Goal: Task Accomplishment & Management: Manage account settings

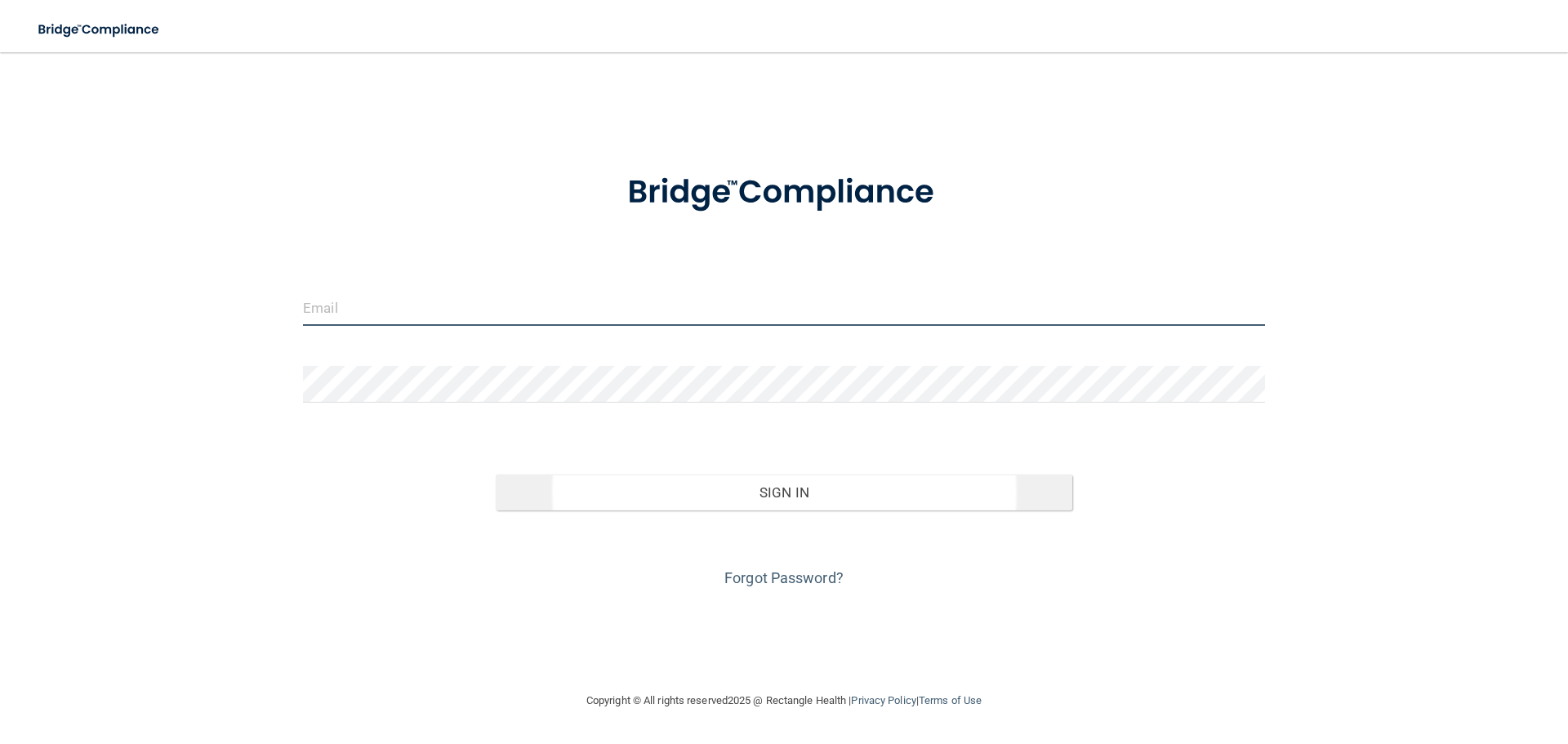
type input "[PERSON_NAME][EMAIL_ADDRESS][DOMAIN_NAME]"
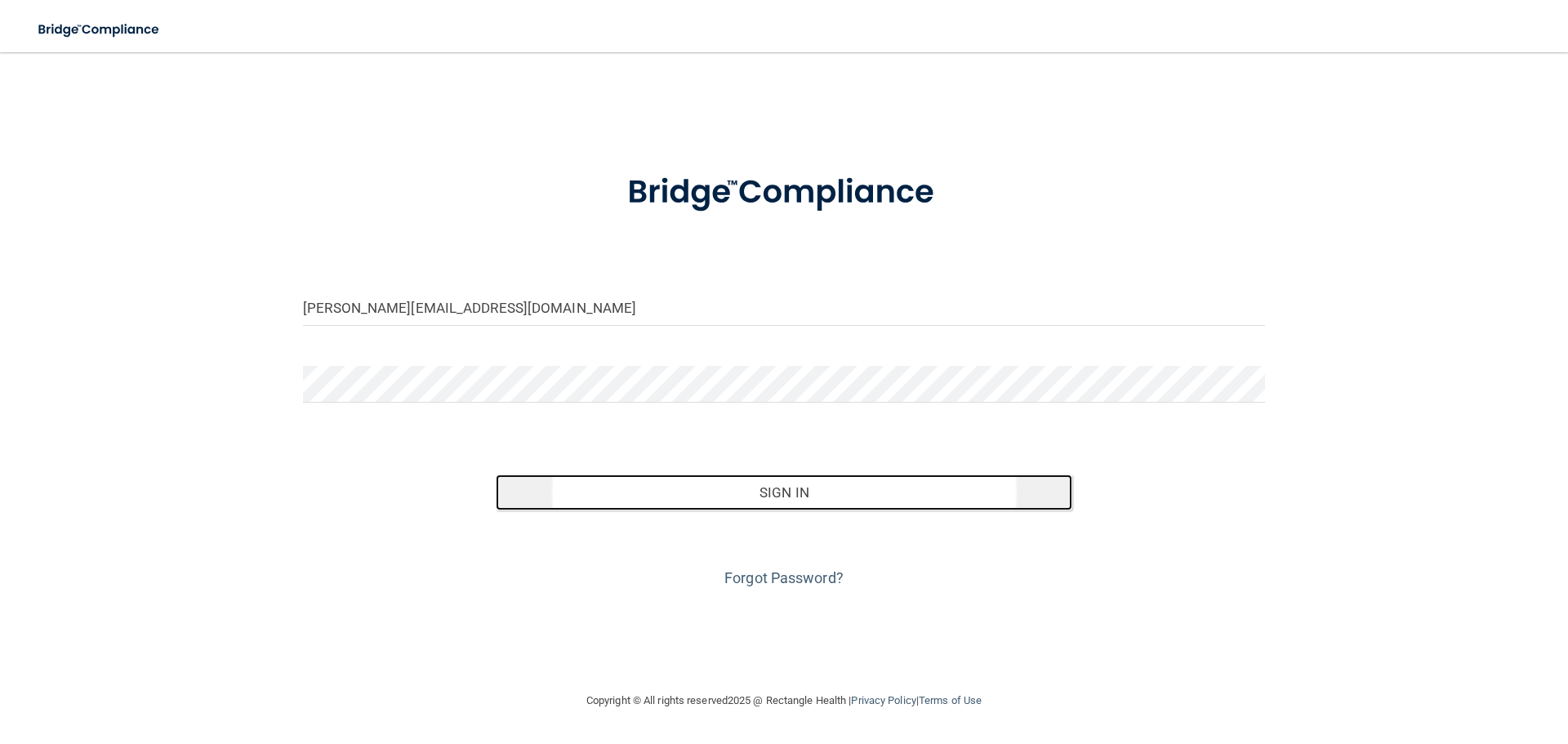
click at [872, 491] on button "Sign In" at bounding box center [784, 492] width 577 height 36
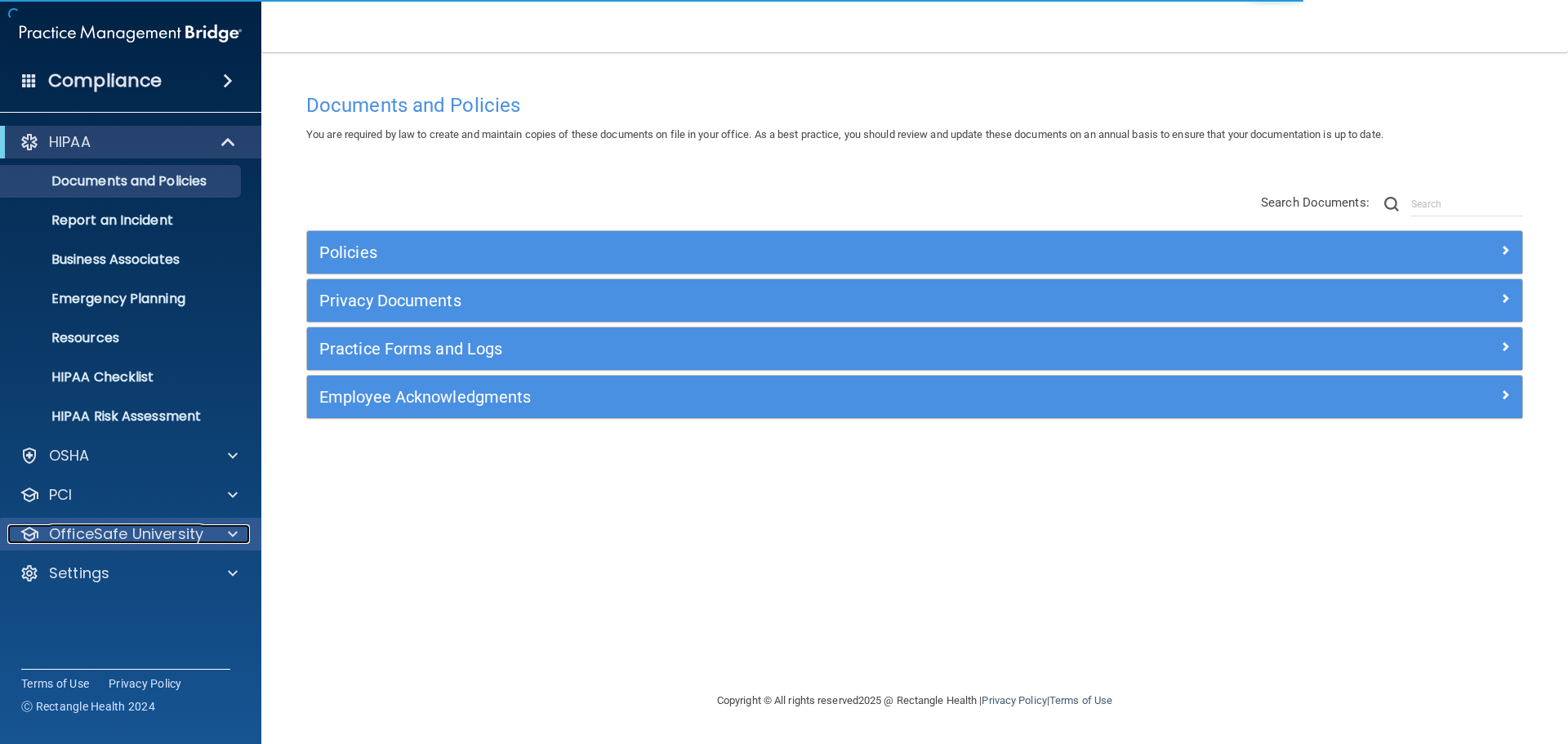
click at [220, 537] on div at bounding box center [230, 534] width 41 height 20
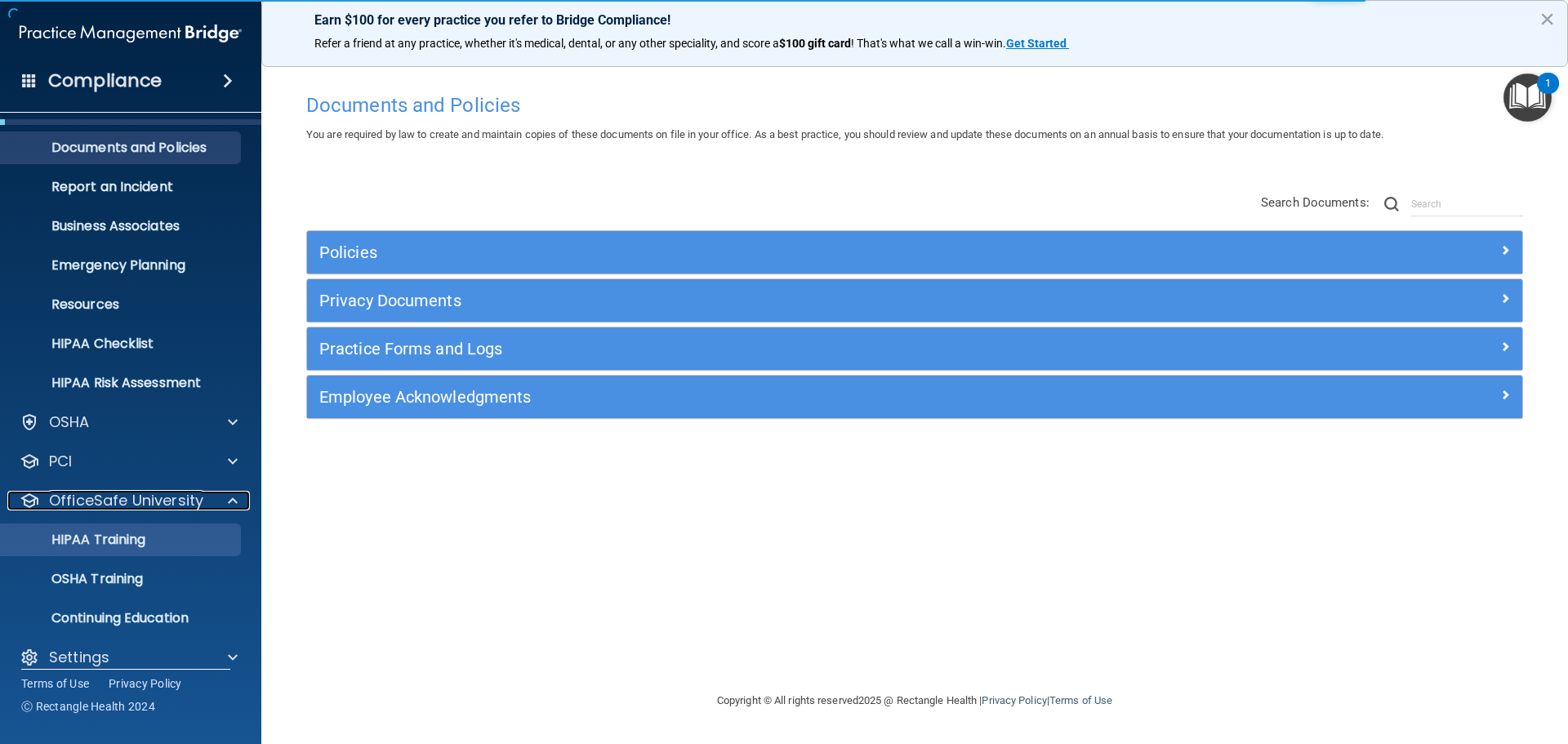
scroll to position [51, 0]
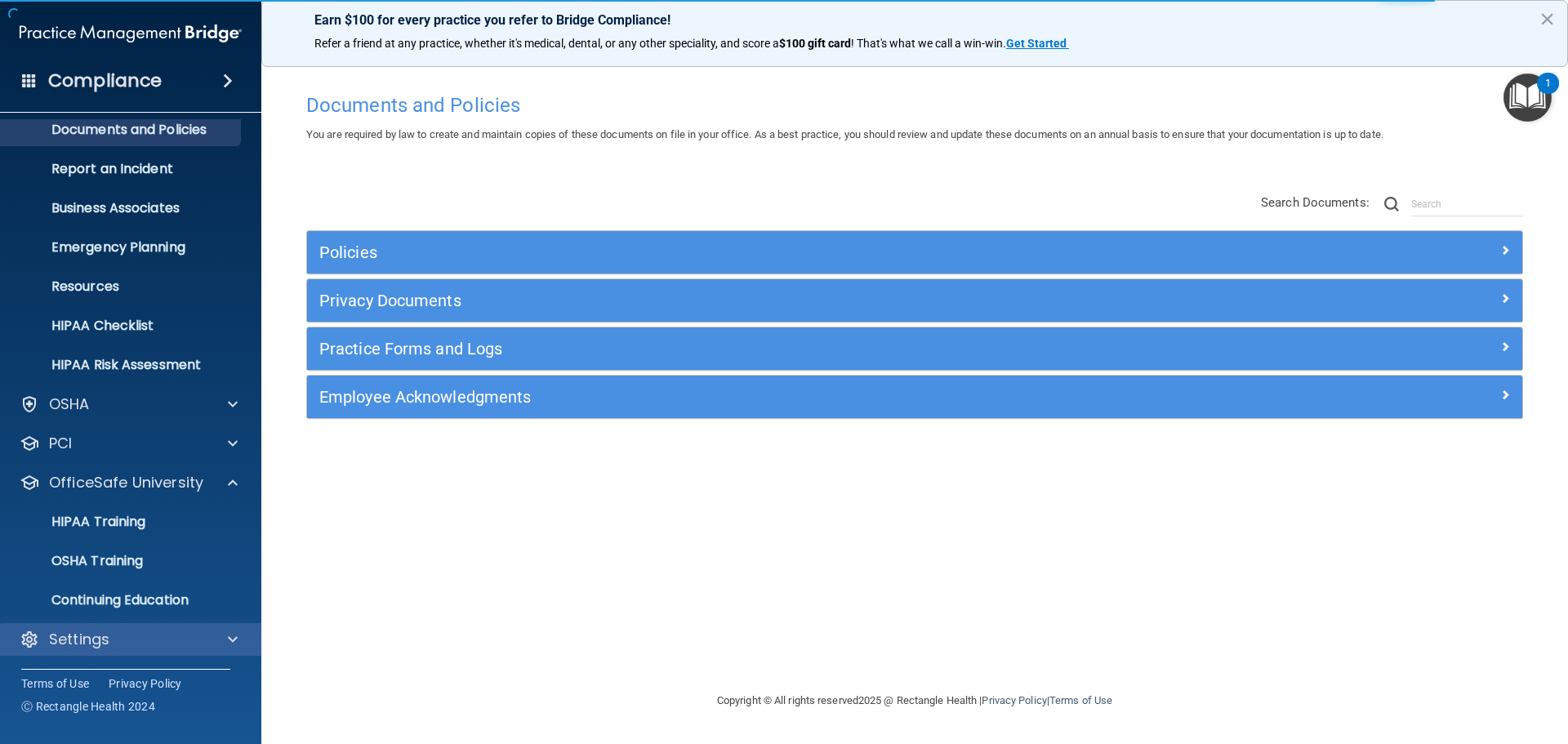
click at [140, 629] on div "Settings" at bounding box center [131, 640] width 262 height 33
click at [233, 632] on span at bounding box center [233, 639] width 10 height 20
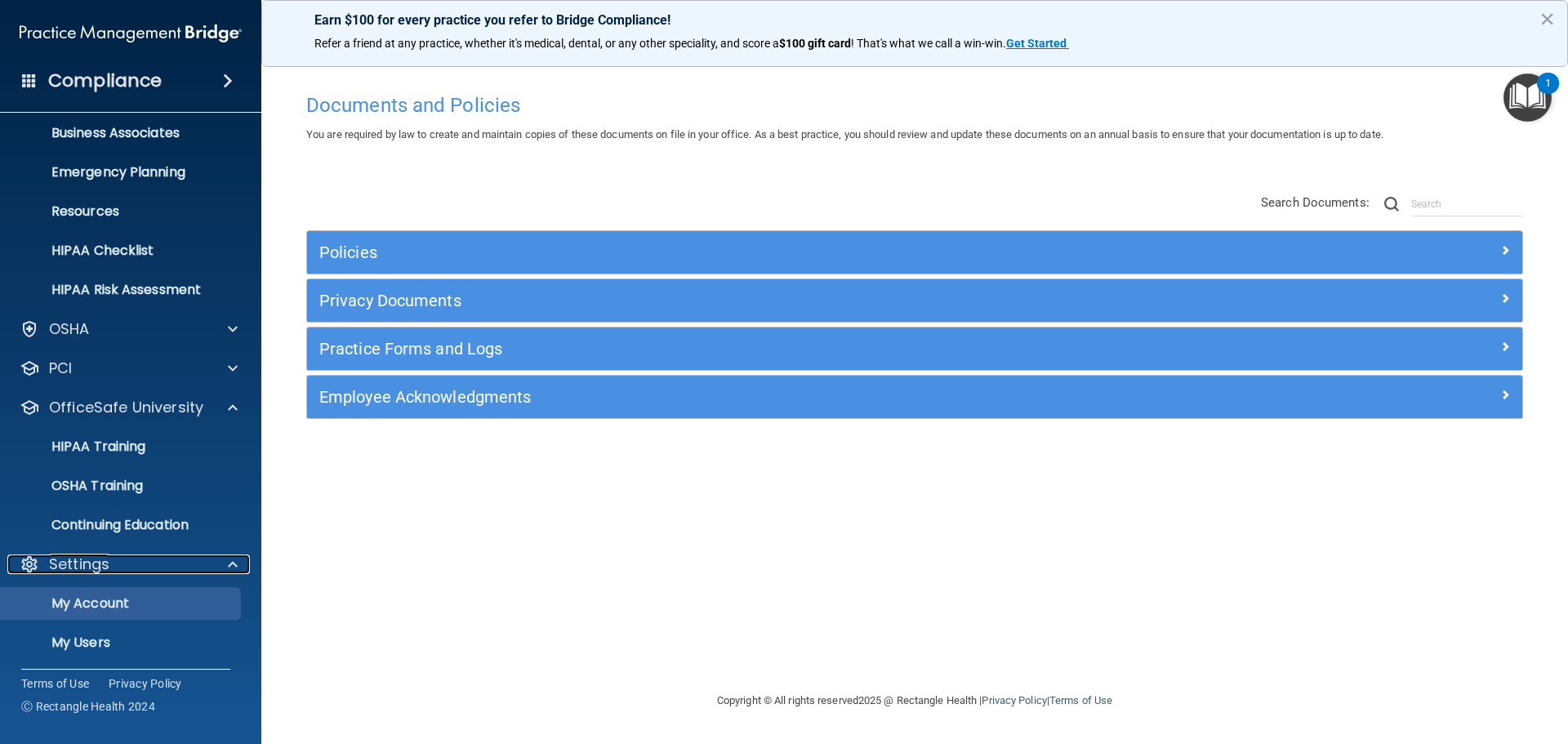
scroll to position [208, 0]
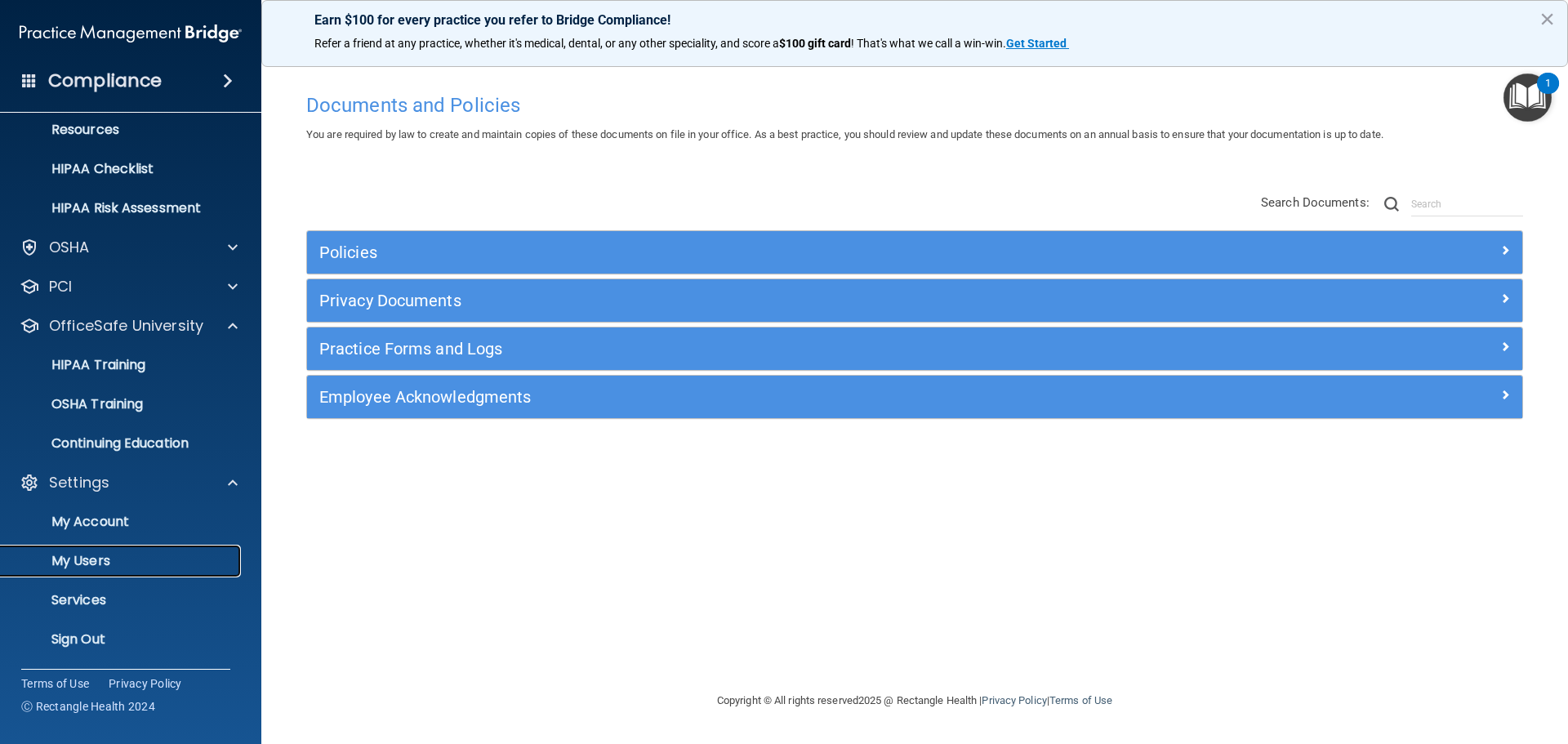
click at [143, 557] on p "My Users" at bounding box center [121, 561] width 223 height 16
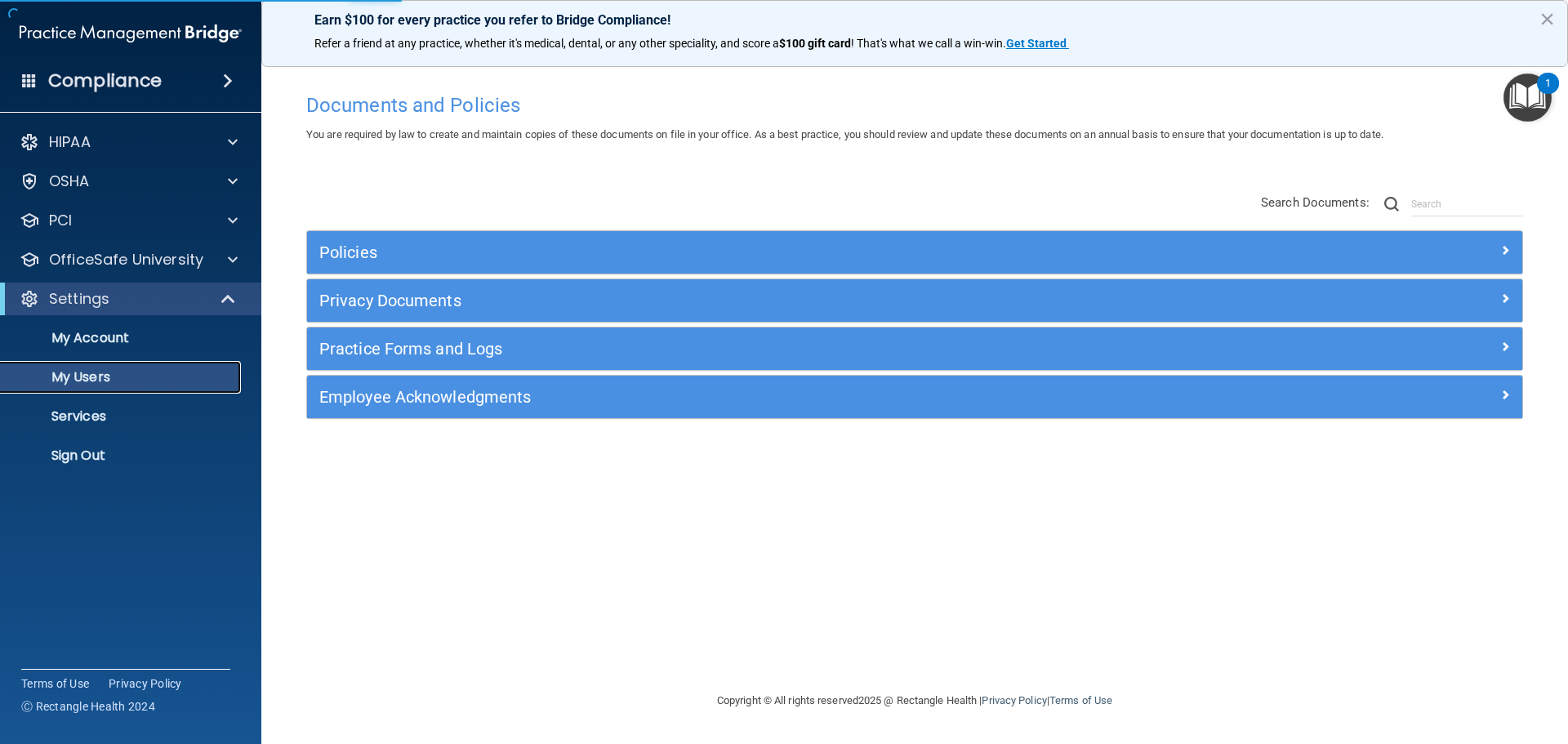
select select "20"
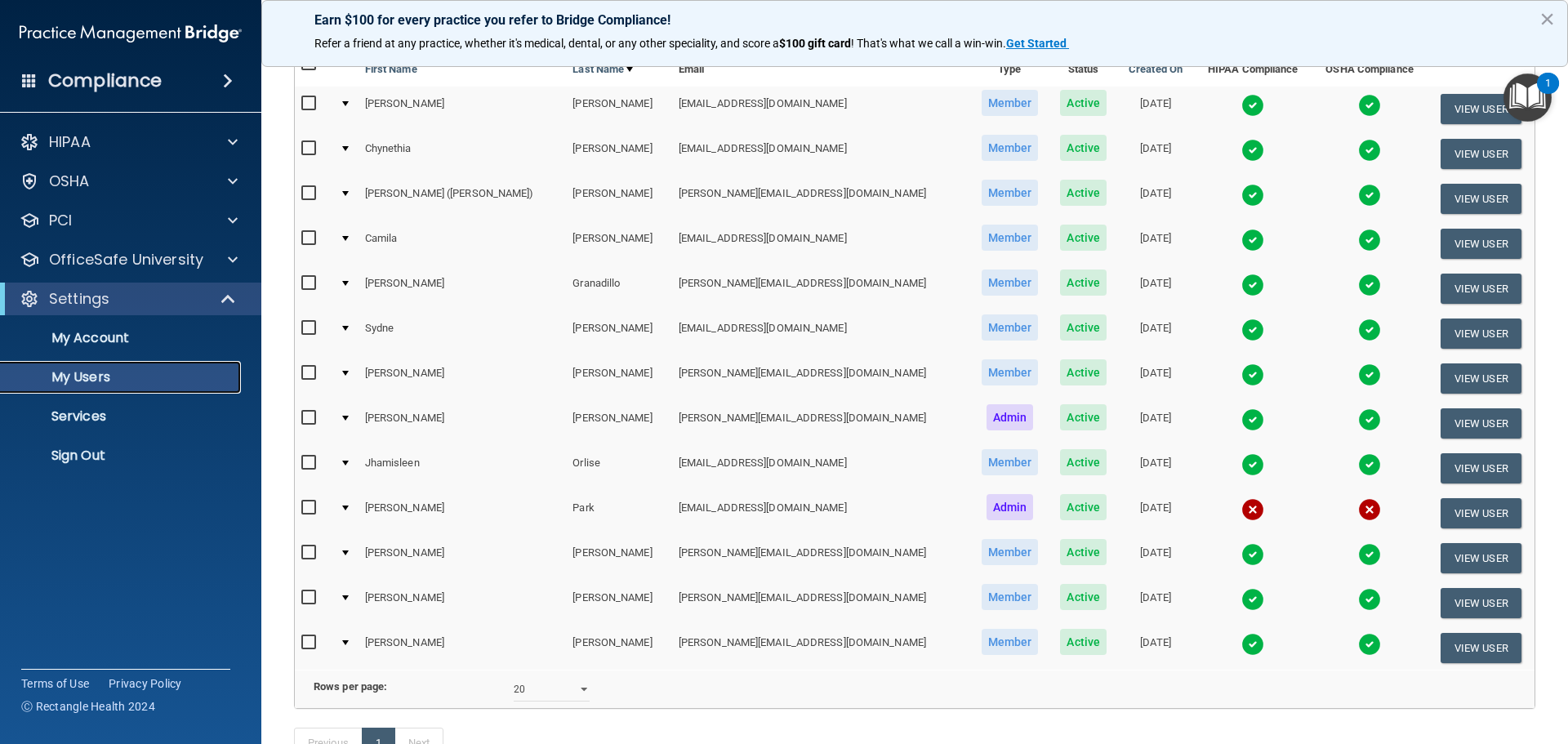
scroll to position [82, 0]
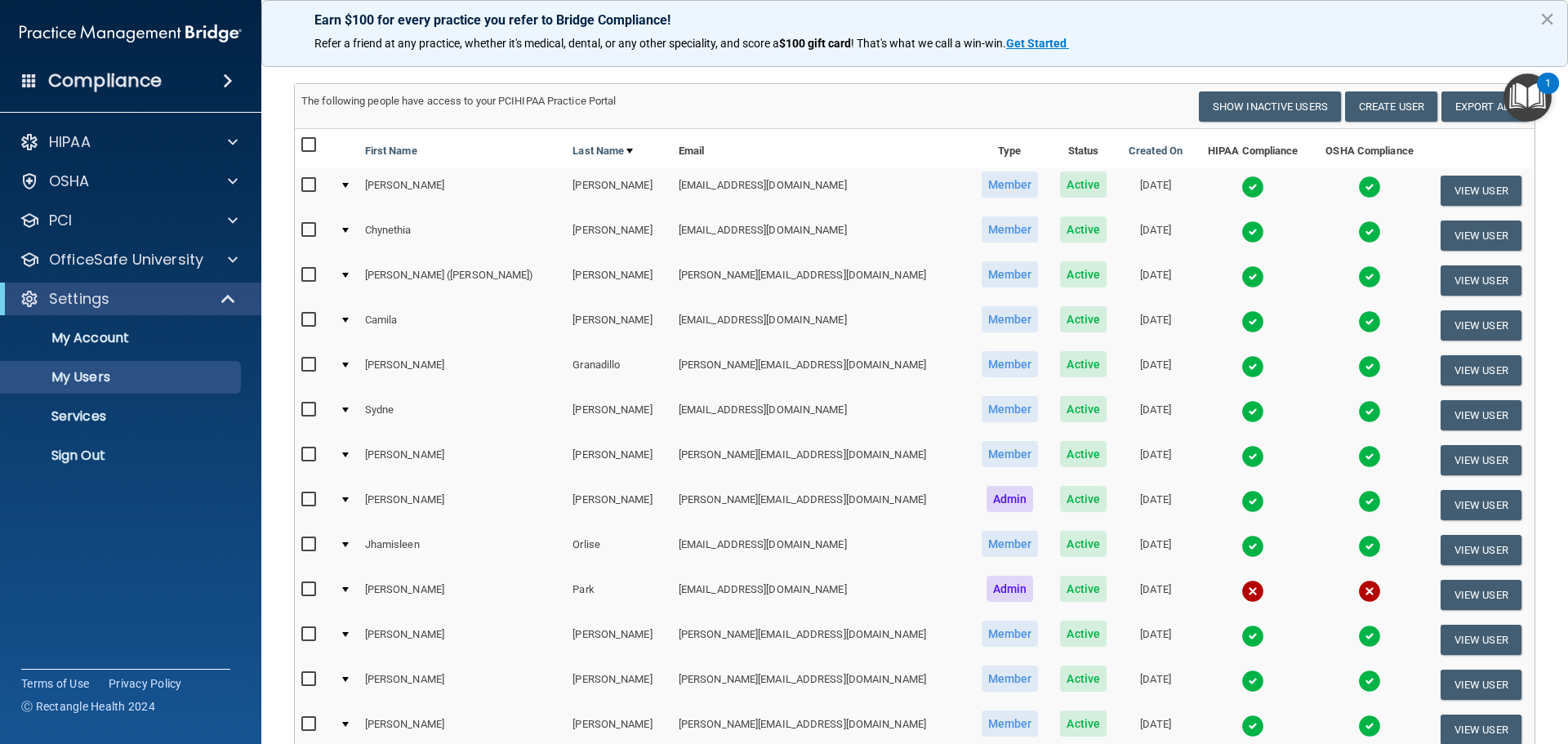
click at [1358, 229] on img at bounding box center [1369, 232] width 23 height 23
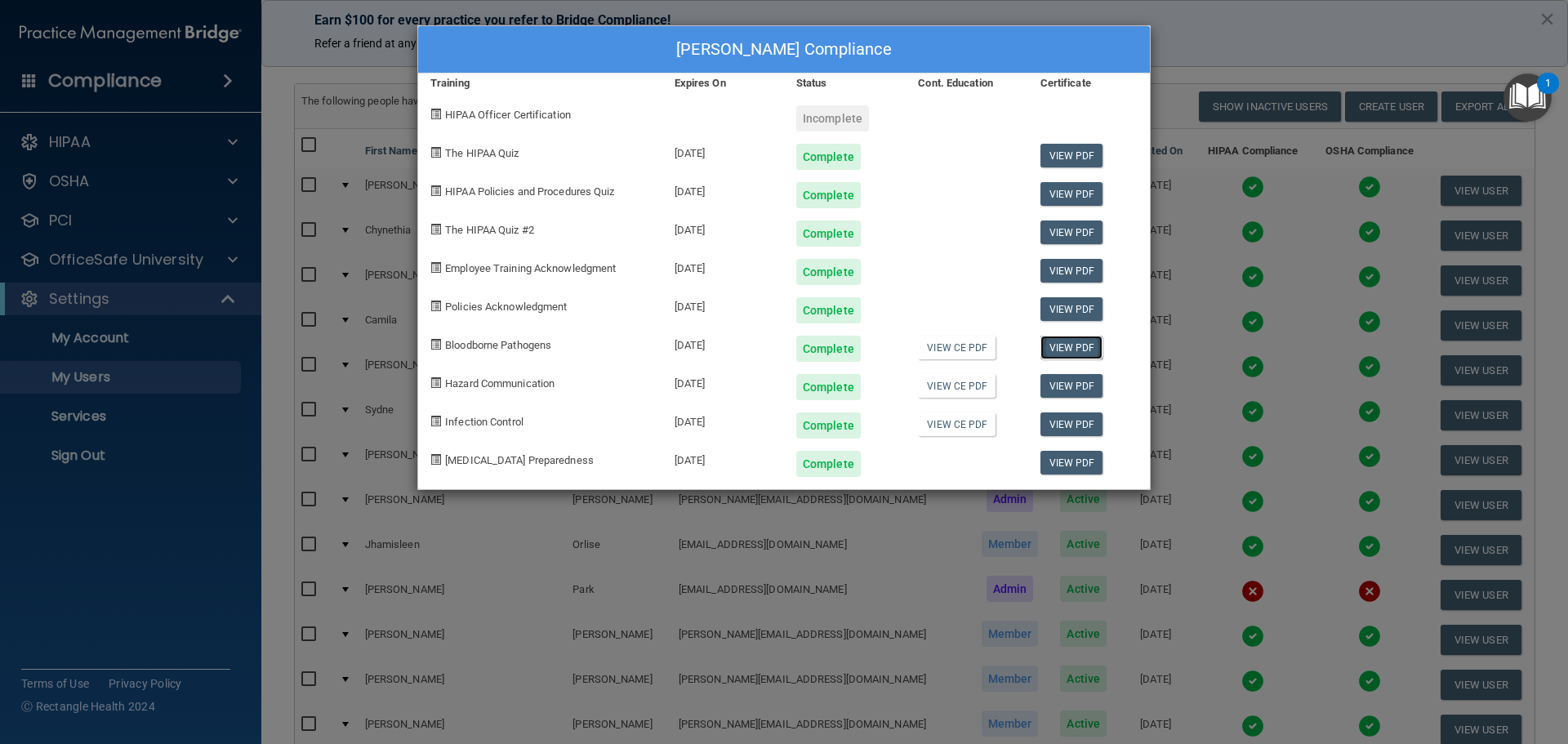
click at [1074, 349] on link "View PDF" at bounding box center [1072, 347] width 62 height 23
click at [1077, 378] on link "View PDF" at bounding box center [1072, 385] width 62 height 23
click at [1061, 421] on link "View PDF" at bounding box center [1072, 424] width 62 height 23
